Goal: Task Accomplishment & Management: Manage account settings

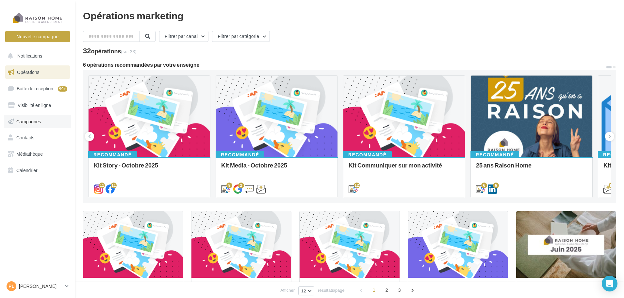
click at [40, 124] on span "Campagnes" at bounding box center [28, 121] width 25 height 6
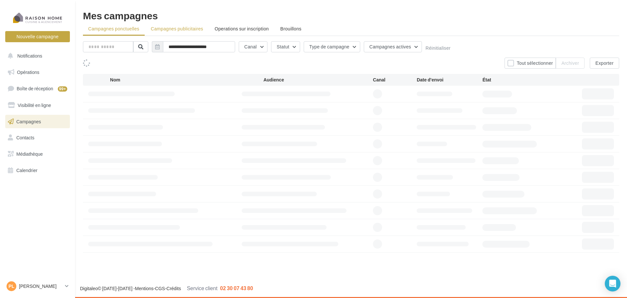
click at [174, 26] on span "Campagnes publicitaires" at bounding box center [177, 29] width 52 height 6
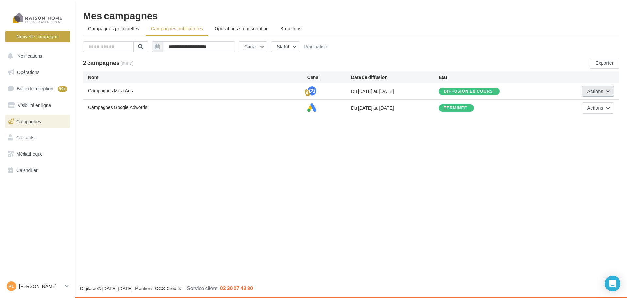
click at [608, 90] on button "Actions" at bounding box center [598, 91] width 32 height 11
click at [574, 109] on button "Éditer" at bounding box center [581, 106] width 65 height 17
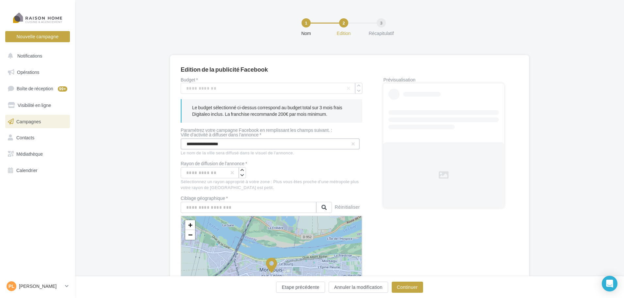
click at [214, 143] on input "**********" at bounding box center [270, 143] width 179 height 11
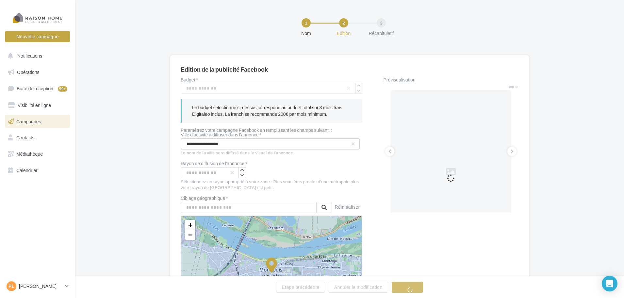
click at [207, 143] on input "**********" at bounding box center [270, 143] width 179 height 11
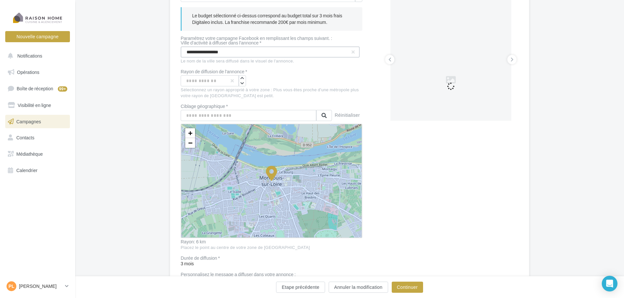
scroll to position [98, 0]
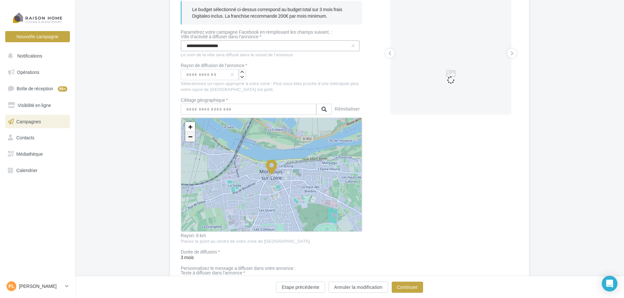
type input "**********"
click at [191, 136] on span "−" at bounding box center [190, 136] width 4 height 8
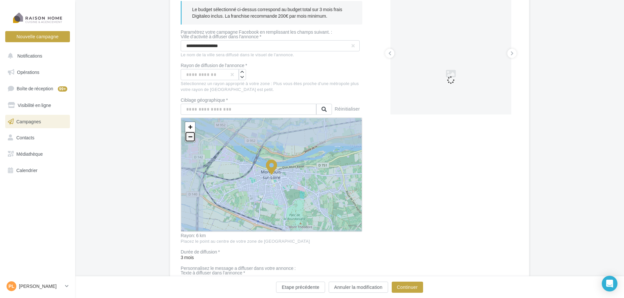
click at [191, 136] on span "−" at bounding box center [190, 136] width 4 height 8
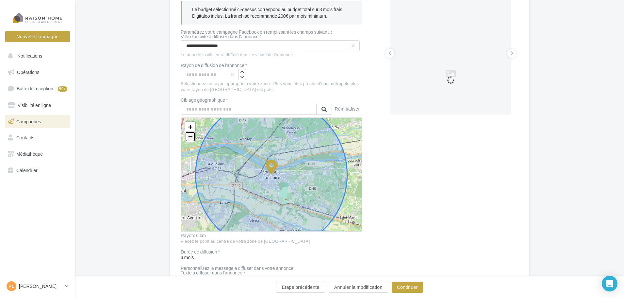
click at [191, 136] on span "−" at bounding box center [190, 136] width 4 height 8
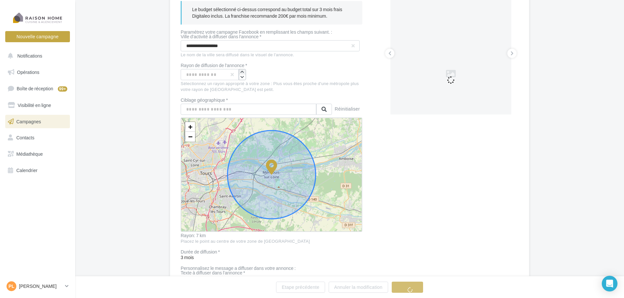
click at [242, 72] on icon "button" at bounding box center [242, 72] width 4 height 4
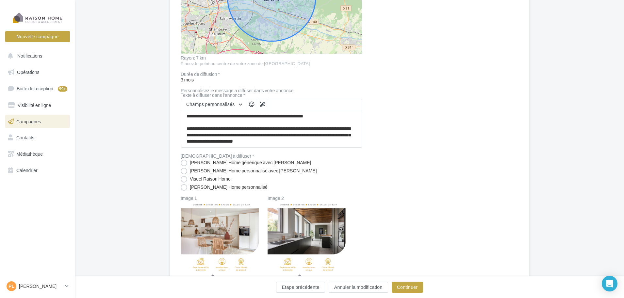
scroll to position [294, 0]
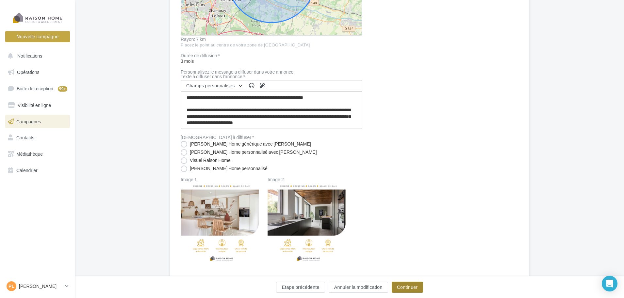
click at [410, 287] on button "Continuer" at bounding box center [407, 286] width 31 height 11
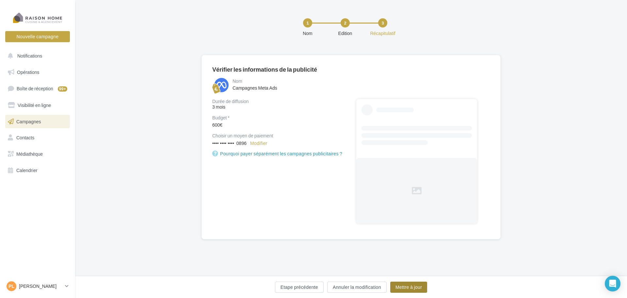
click at [413, 289] on button "Mettre à jour" at bounding box center [408, 286] width 37 height 11
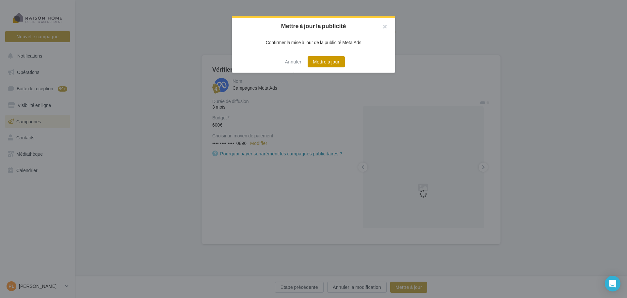
click at [330, 59] on button "Mettre à jour" at bounding box center [326, 61] width 37 height 11
